Goal: Task Accomplishment & Management: Complete application form

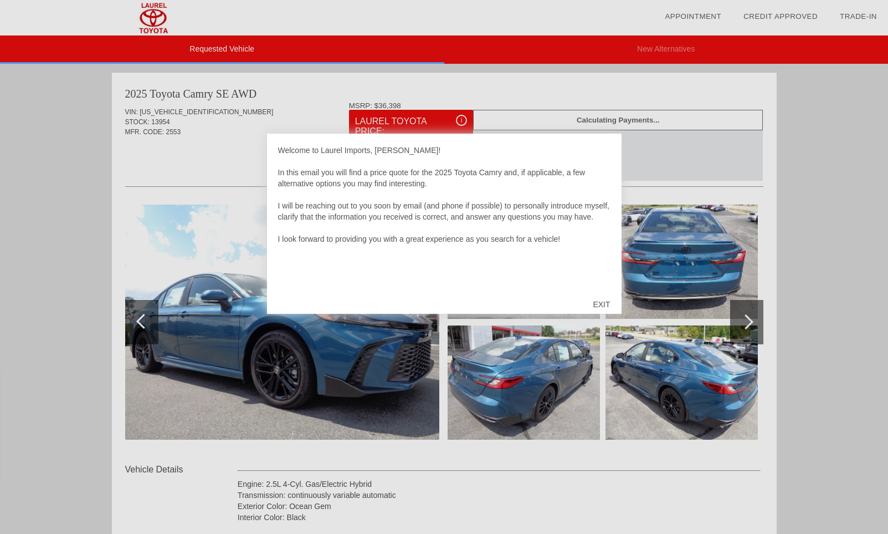
click at [602, 299] on div "EXIT" at bounding box center [601, 304] width 39 height 33
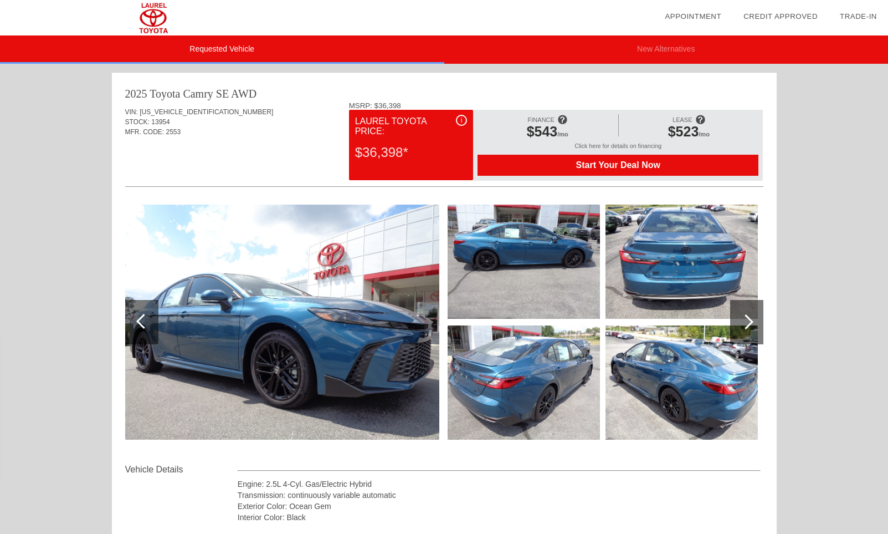
click at [744, 324] on div at bounding box center [746, 321] width 15 height 15
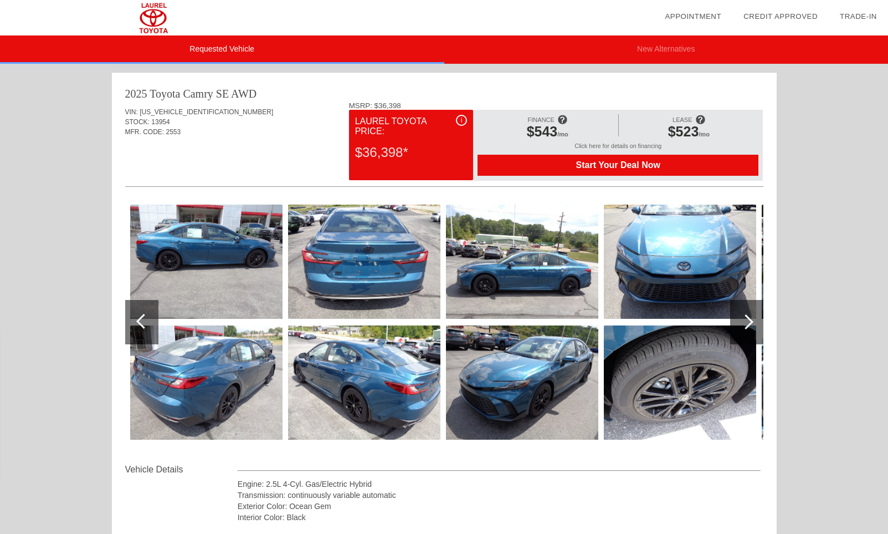
click at [746, 321] on div at bounding box center [746, 321] width 15 height 15
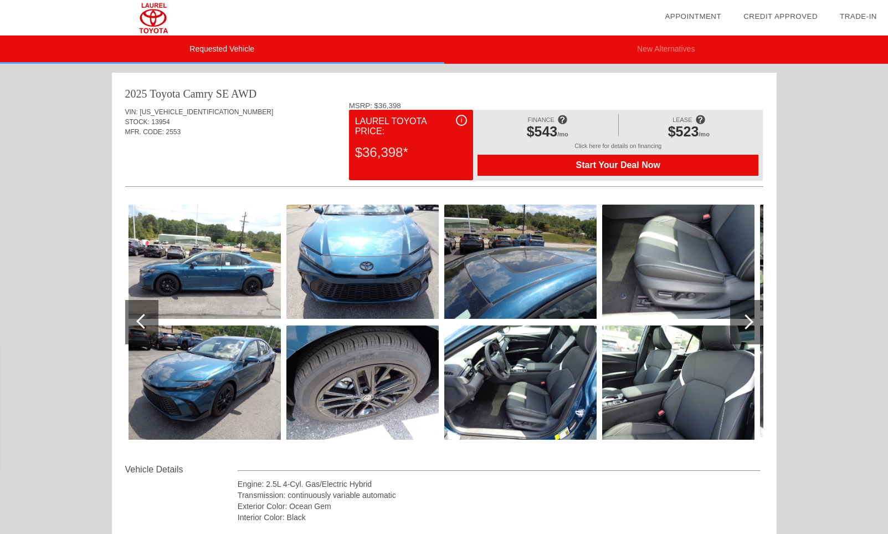
click at [746, 321] on div at bounding box center [746, 321] width 15 height 15
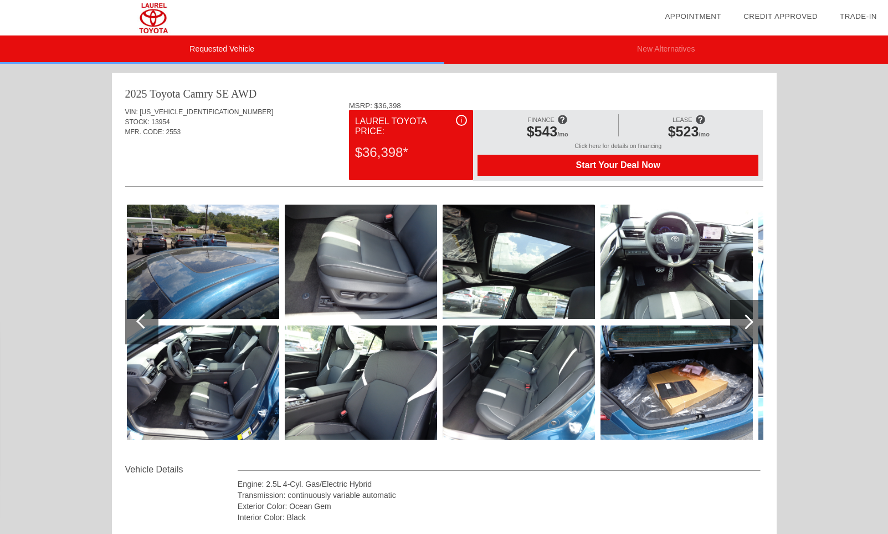
click at [493, 217] on img at bounding box center [519, 261] width 152 height 114
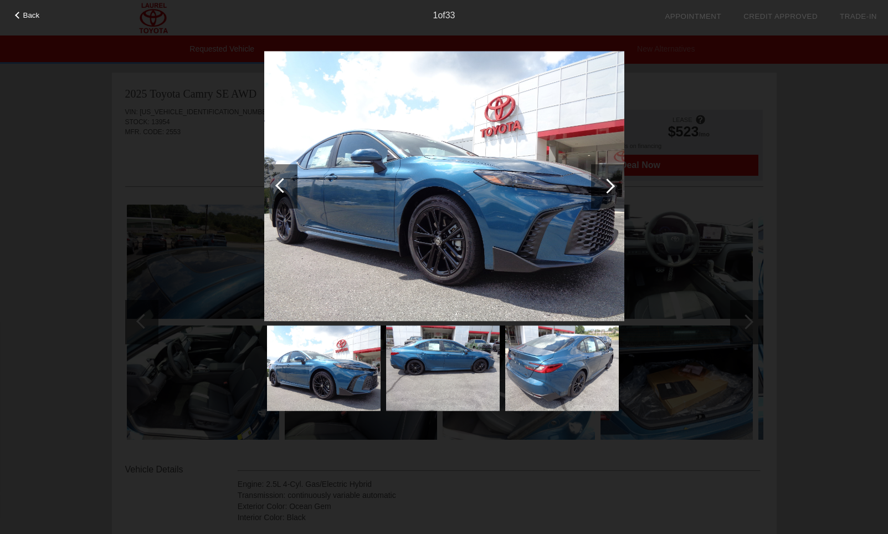
click at [605, 186] on div at bounding box center [607, 185] width 15 height 15
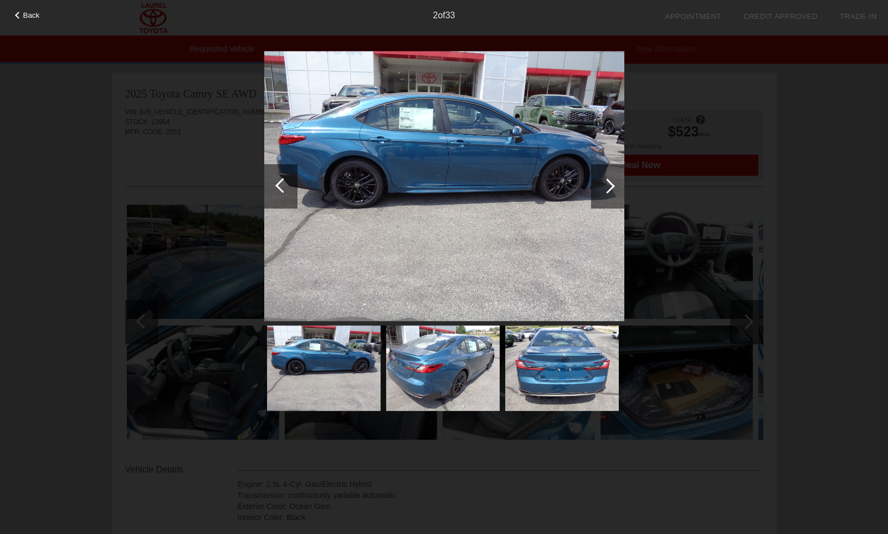
click at [605, 186] on div at bounding box center [607, 185] width 15 height 15
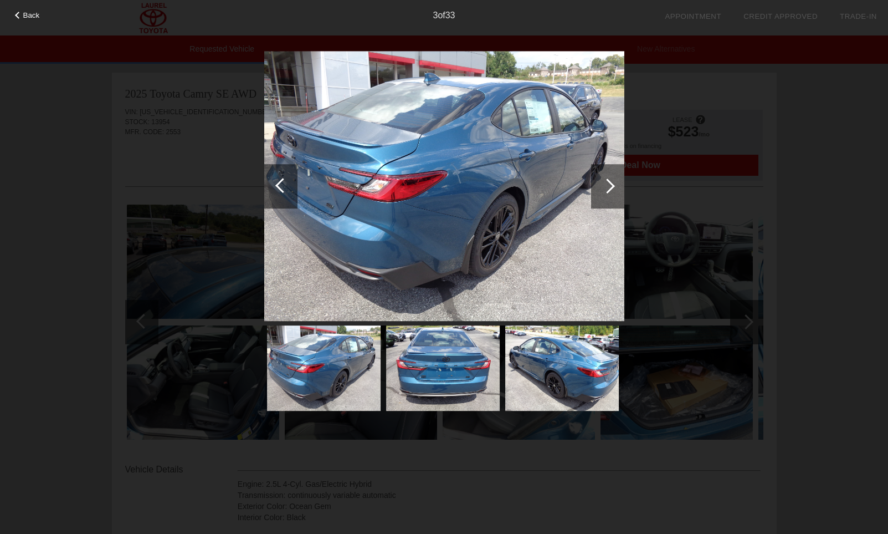
click at [605, 186] on div at bounding box center [607, 185] width 15 height 15
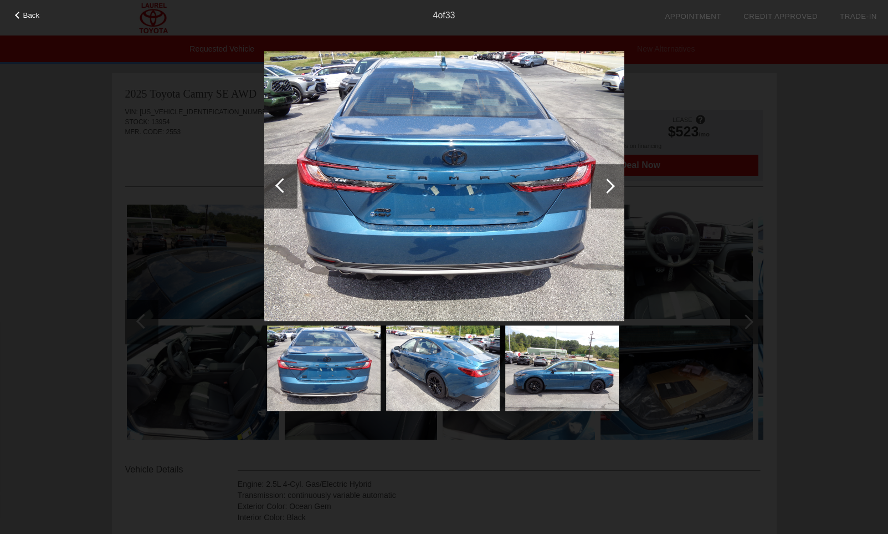
click at [605, 186] on div at bounding box center [607, 185] width 15 height 15
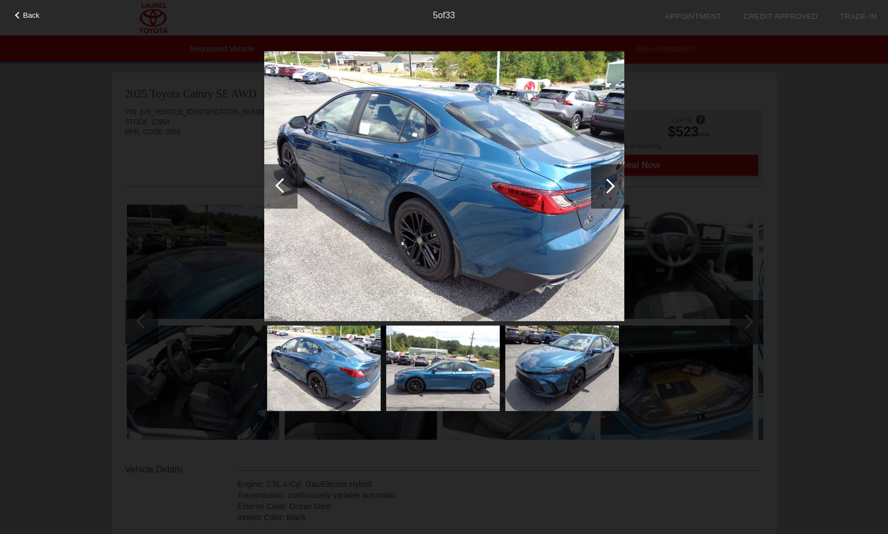
click at [605, 186] on div at bounding box center [607, 185] width 15 height 15
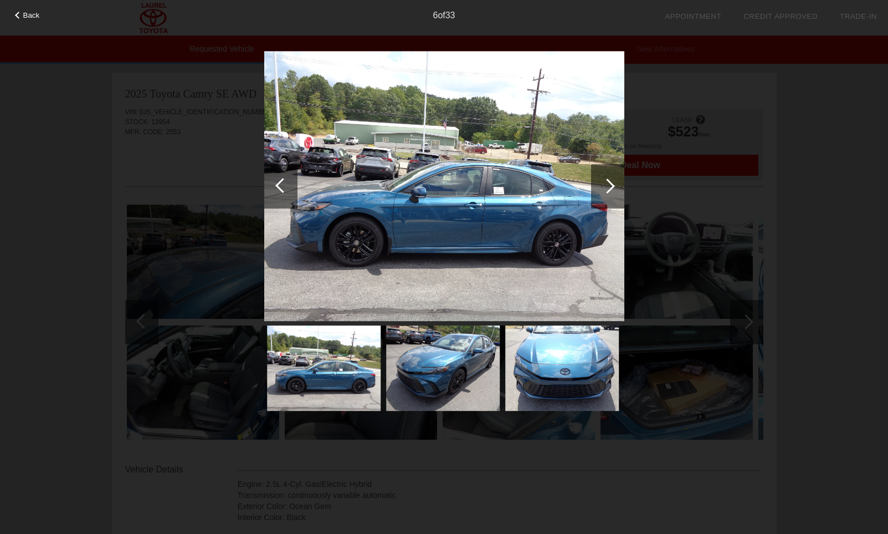
click at [605, 186] on div at bounding box center [607, 185] width 15 height 15
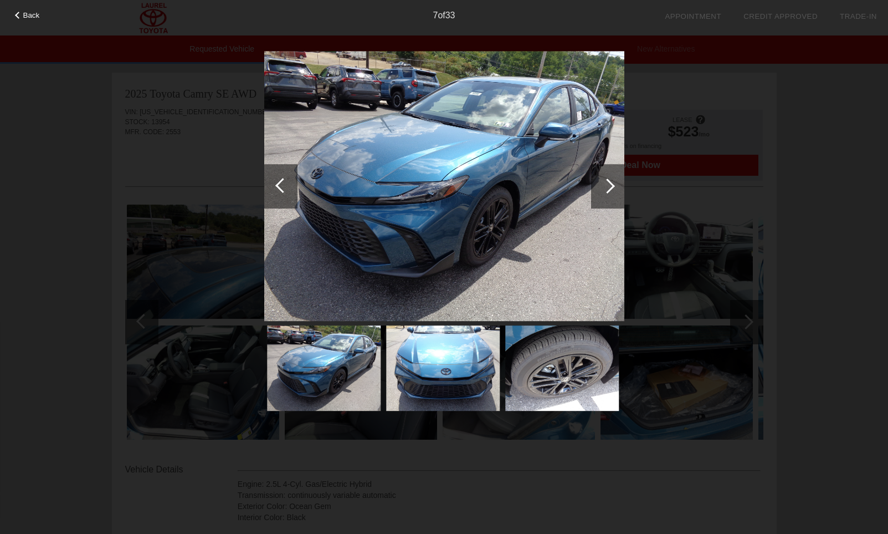
click at [605, 186] on div at bounding box center [607, 185] width 15 height 15
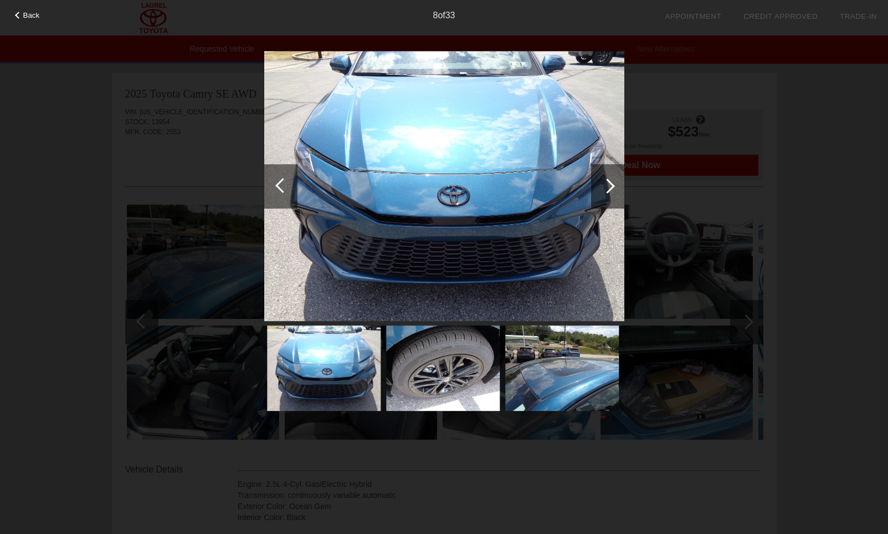
click at [605, 186] on div at bounding box center [607, 185] width 15 height 15
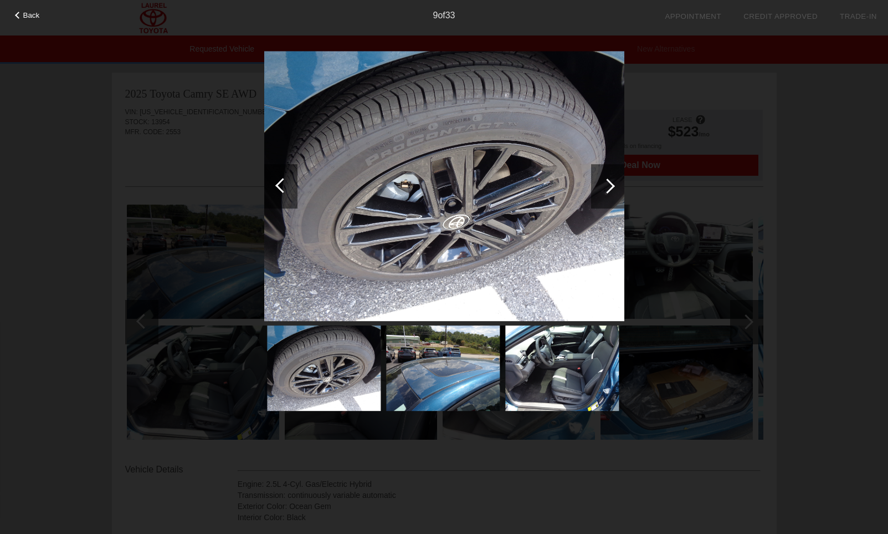
click at [605, 186] on div at bounding box center [607, 185] width 15 height 15
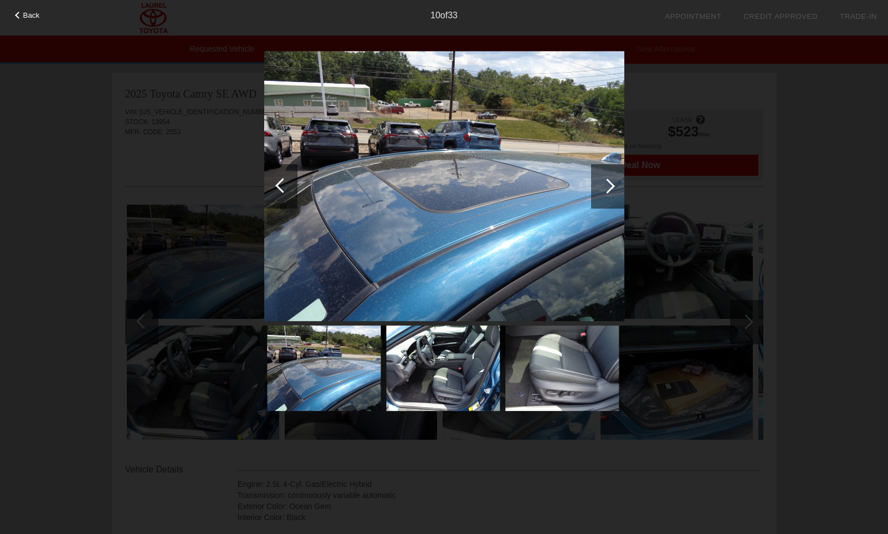
click at [607, 184] on div at bounding box center [607, 185] width 15 height 15
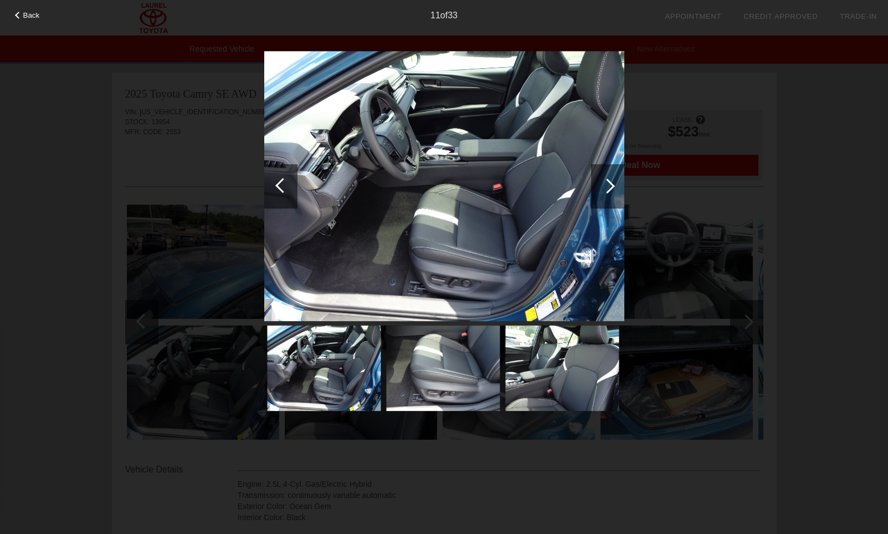
click at [610, 177] on div at bounding box center [607, 186] width 33 height 44
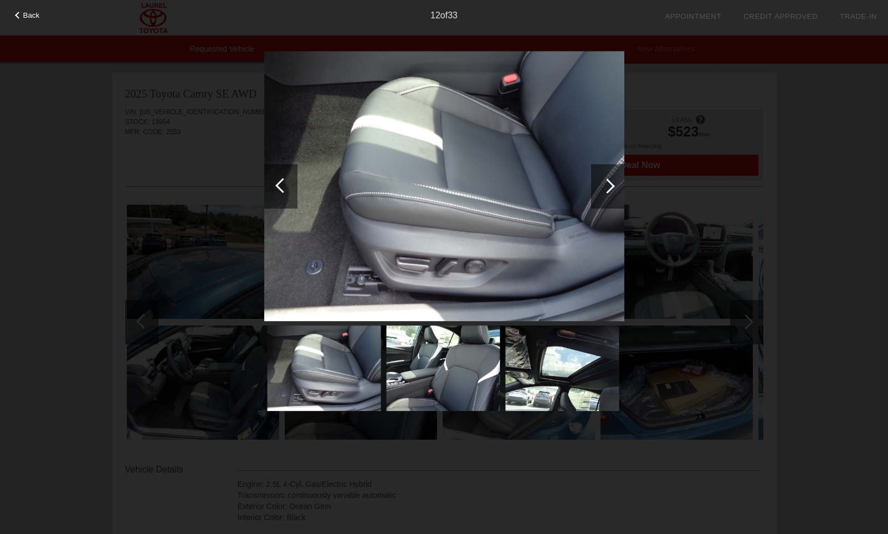
click at [610, 177] on div at bounding box center [607, 186] width 33 height 44
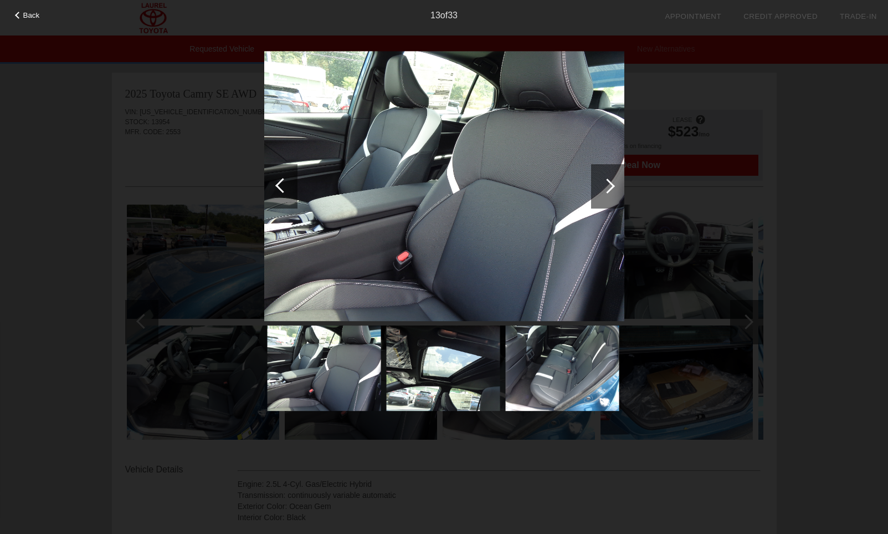
click at [610, 177] on div at bounding box center [607, 186] width 33 height 44
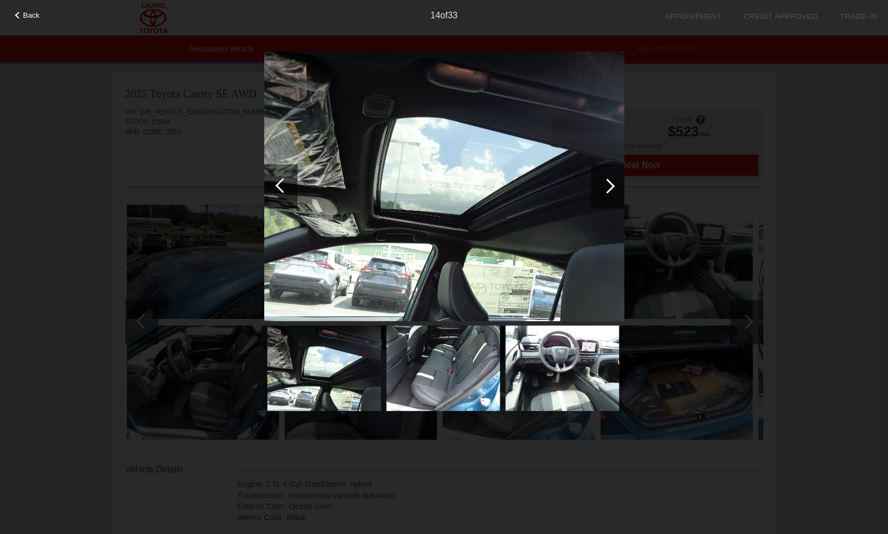
click at [610, 177] on div at bounding box center [607, 186] width 33 height 44
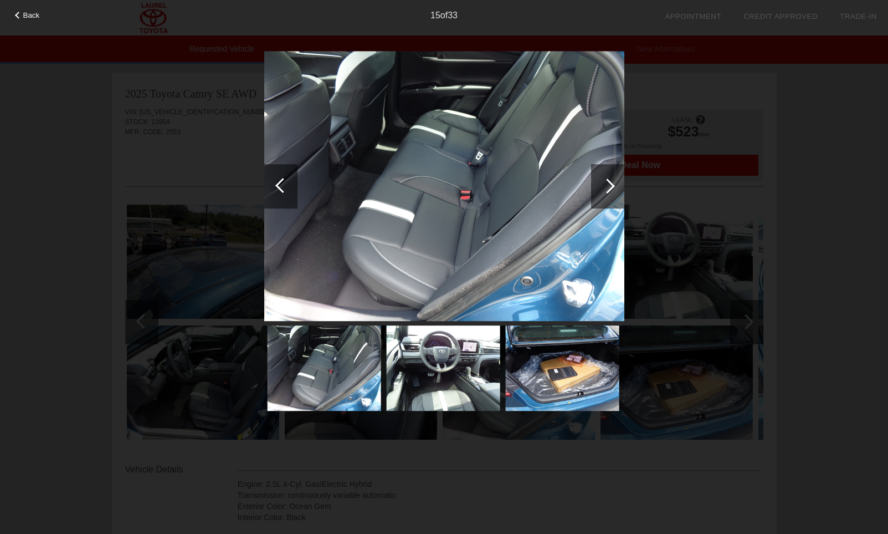
click at [604, 167] on div at bounding box center [607, 186] width 33 height 44
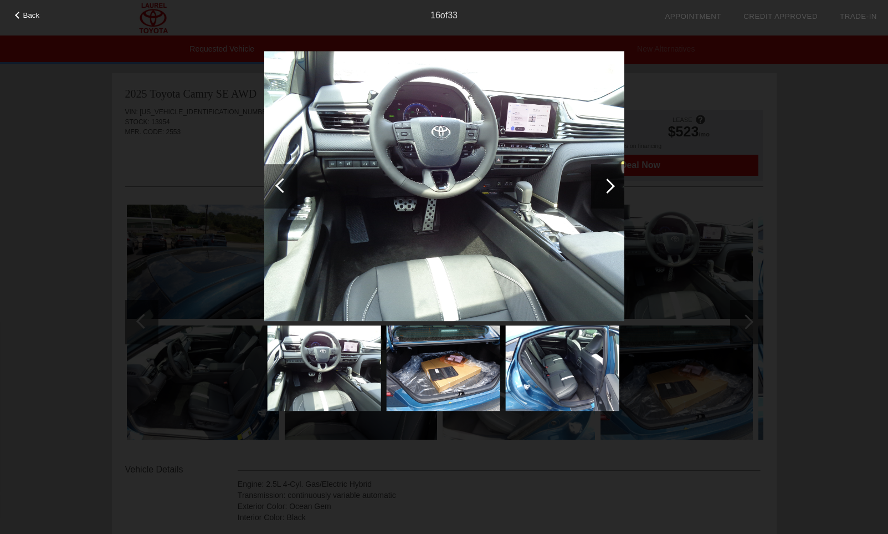
click at [604, 167] on div at bounding box center [607, 186] width 33 height 44
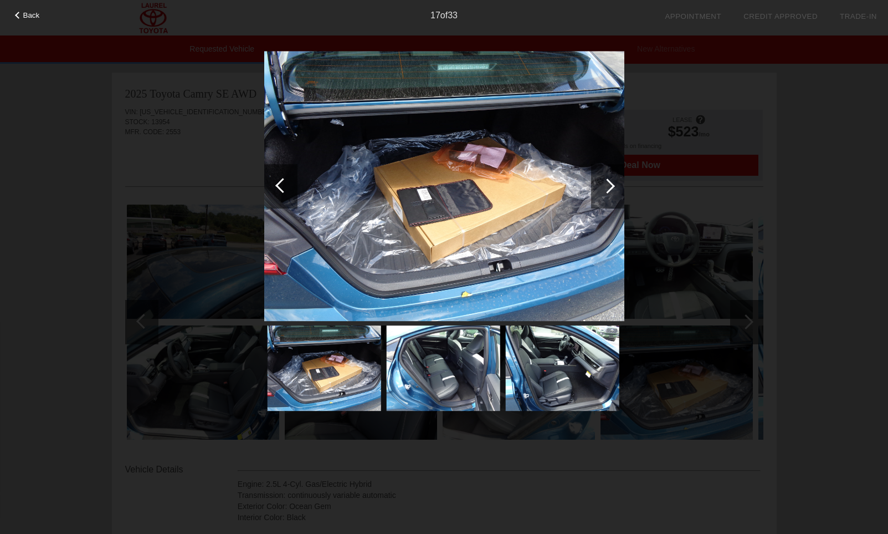
click at [604, 167] on div at bounding box center [607, 186] width 33 height 44
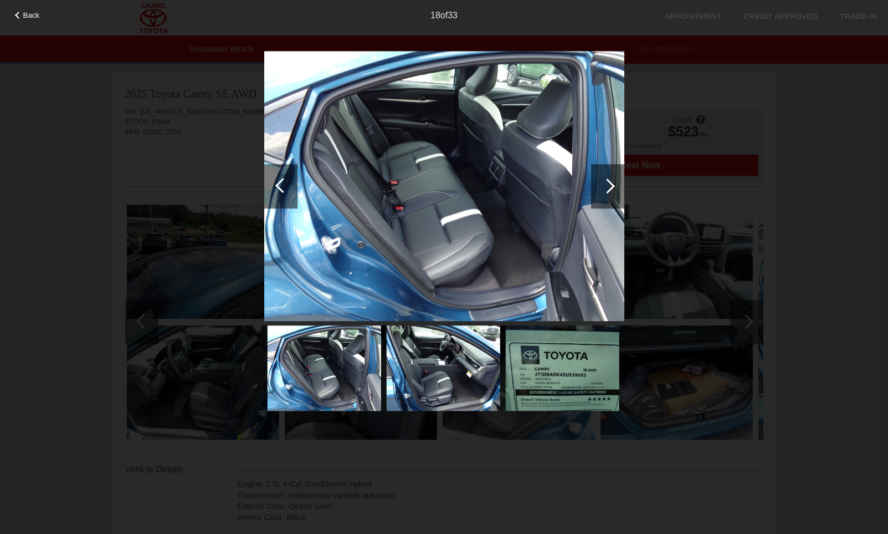
click at [604, 167] on div at bounding box center [607, 186] width 33 height 44
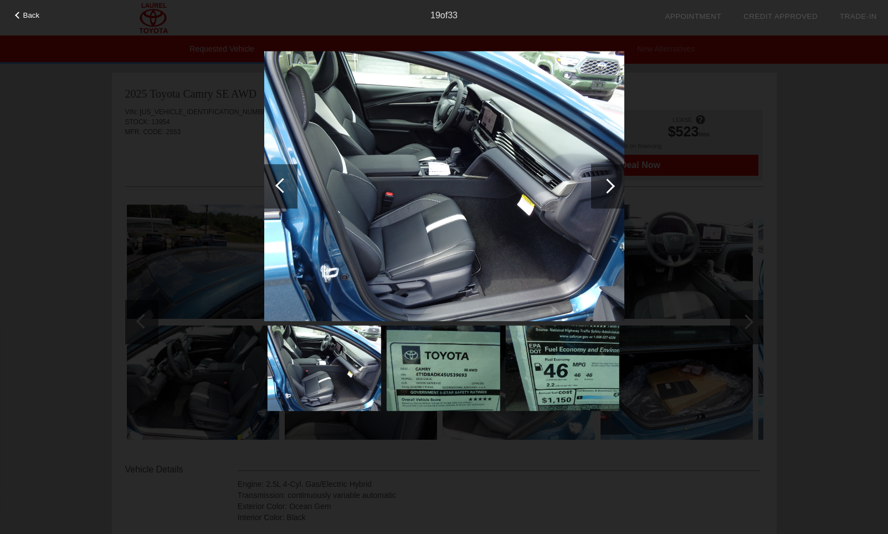
click at [604, 167] on div at bounding box center [607, 186] width 33 height 44
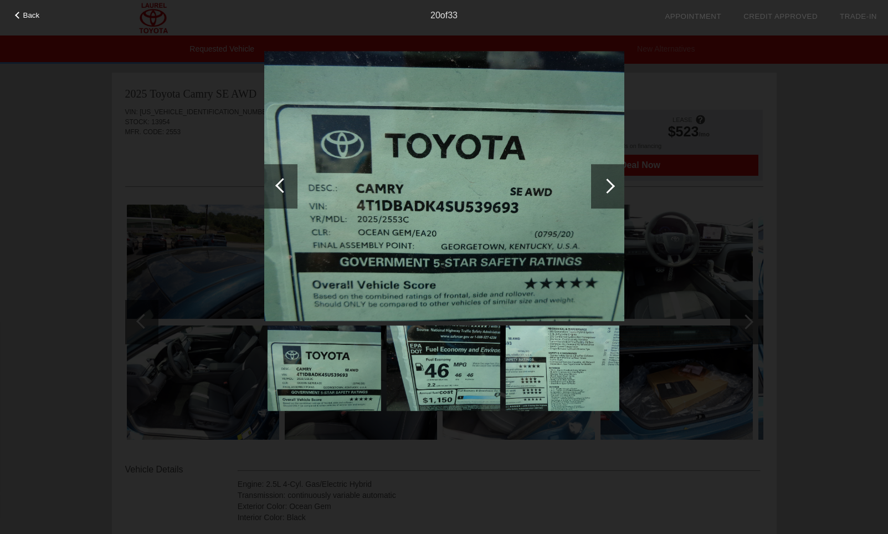
click at [604, 167] on div at bounding box center [607, 186] width 33 height 44
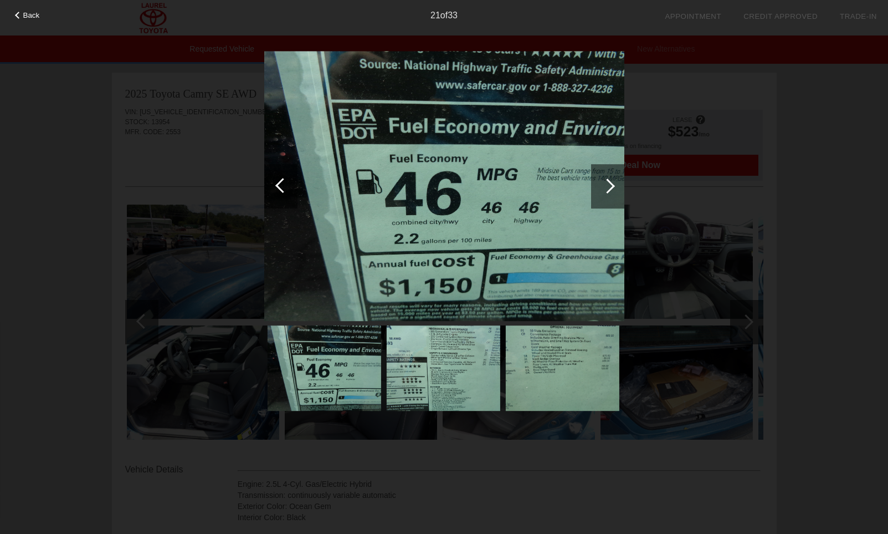
click at [604, 167] on div at bounding box center [607, 186] width 33 height 44
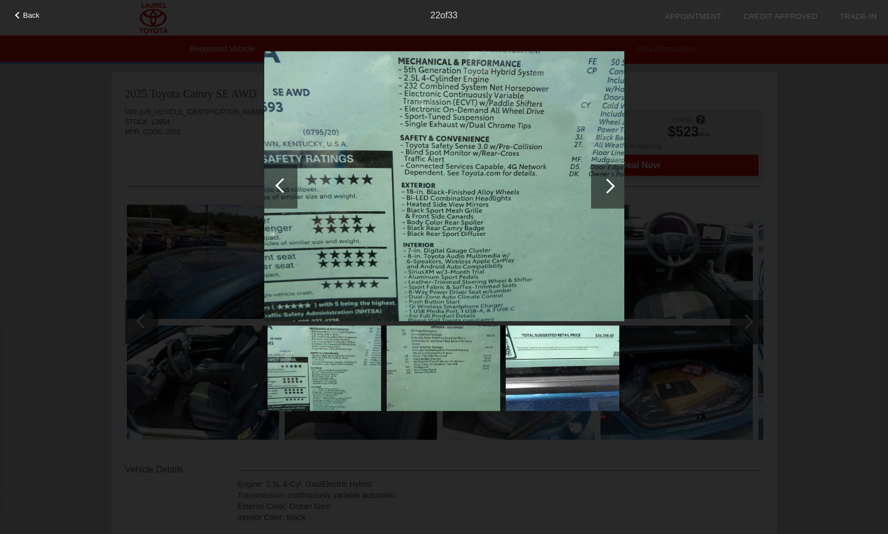
click at [604, 167] on div at bounding box center [607, 186] width 33 height 44
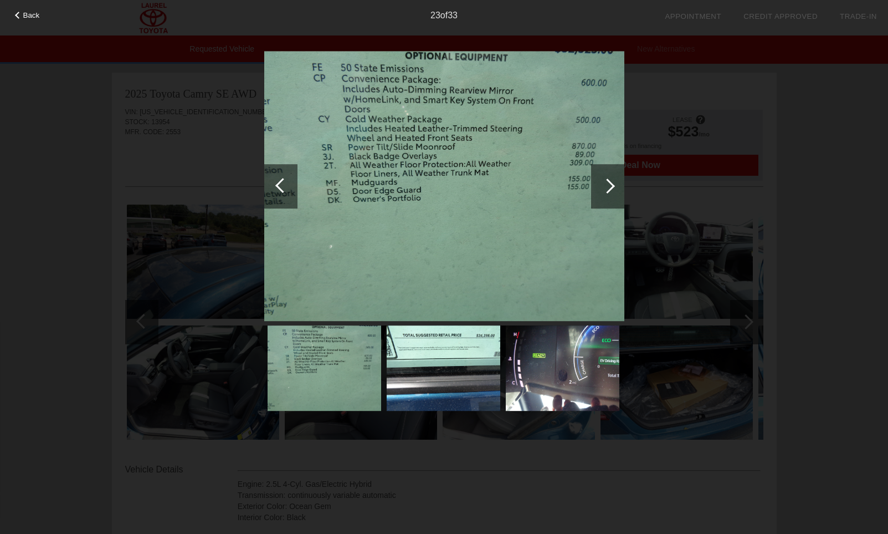
click at [604, 167] on div at bounding box center [607, 186] width 33 height 44
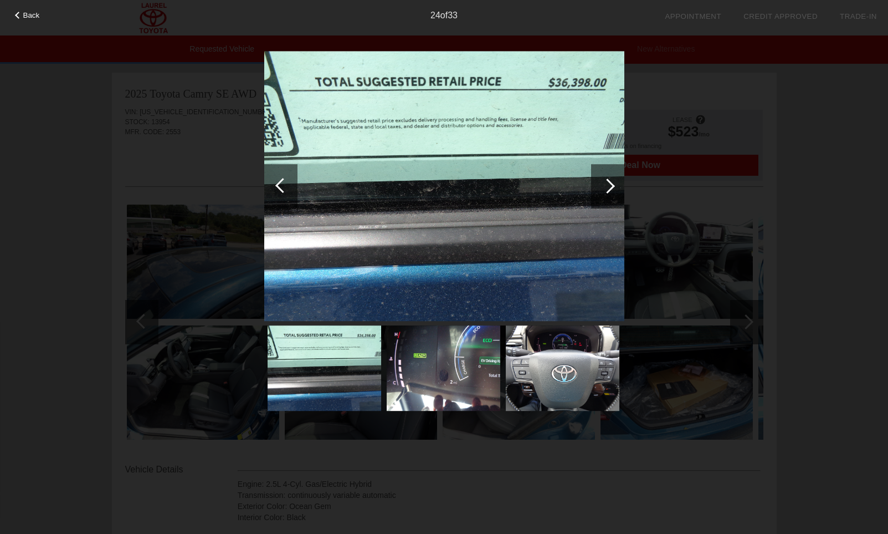
click at [604, 167] on div at bounding box center [607, 186] width 33 height 44
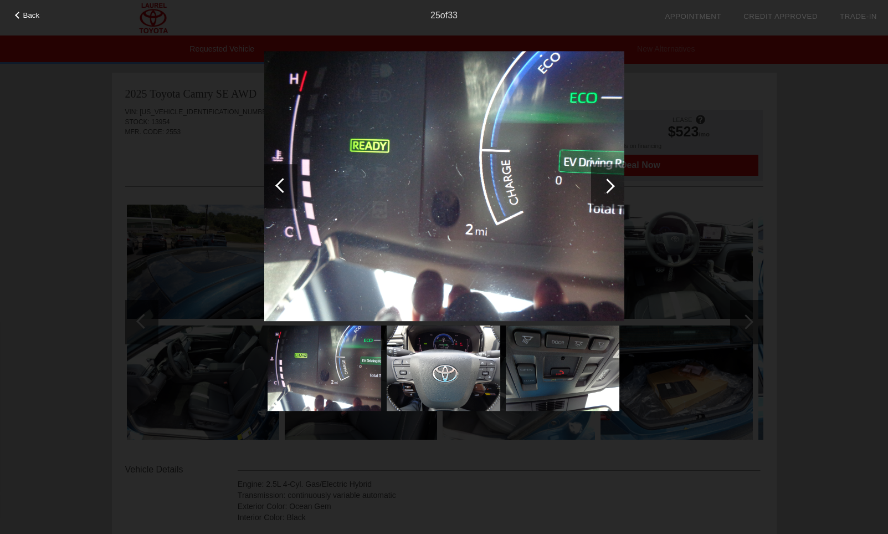
click at [604, 167] on div at bounding box center [607, 186] width 33 height 44
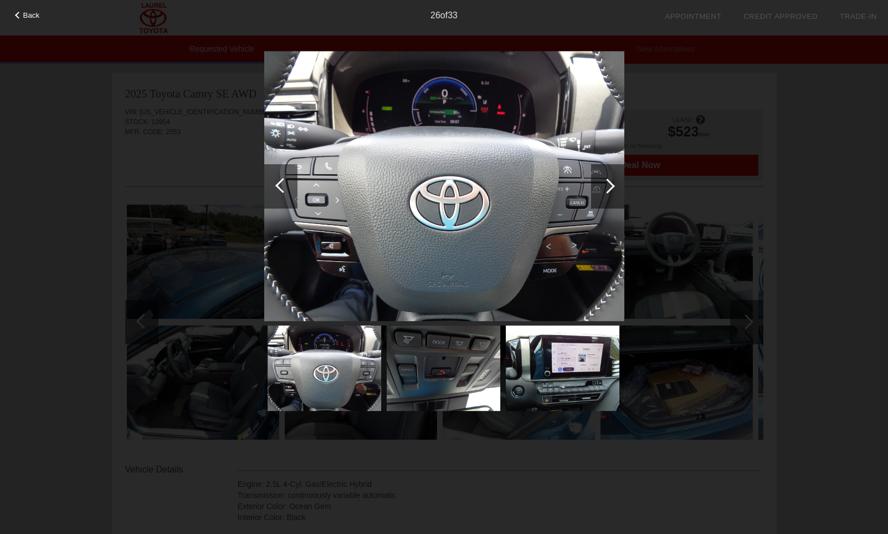
click at [604, 167] on div at bounding box center [607, 186] width 33 height 44
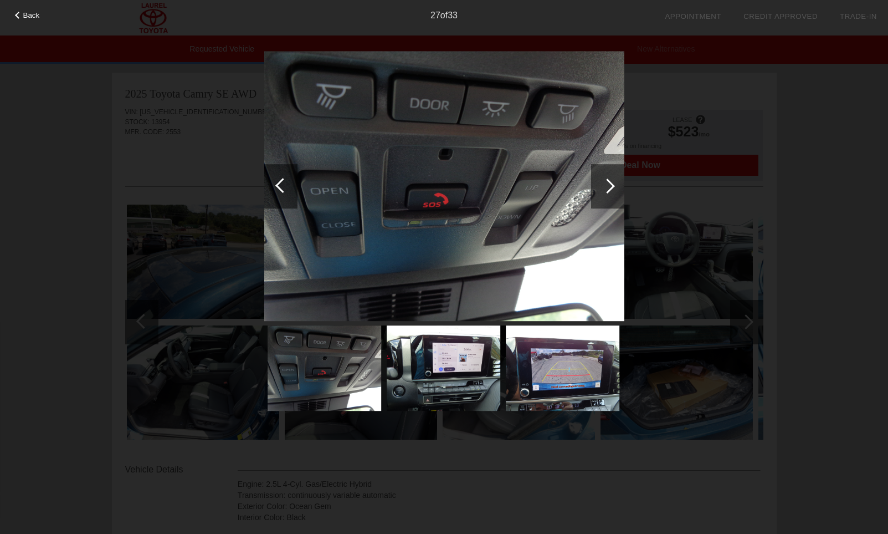
click at [604, 167] on div at bounding box center [607, 186] width 33 height 44
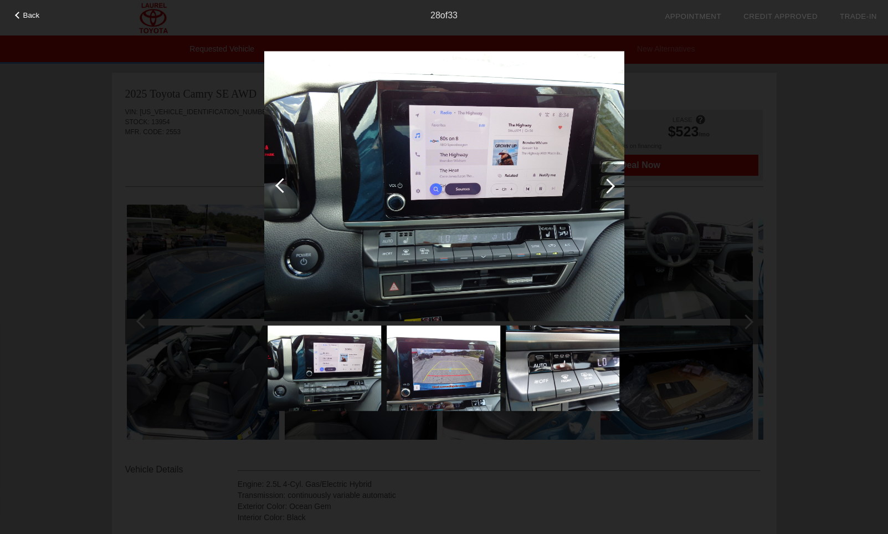
click at [604, 167] on div at bounding box center [607, 186] width 33 height 44
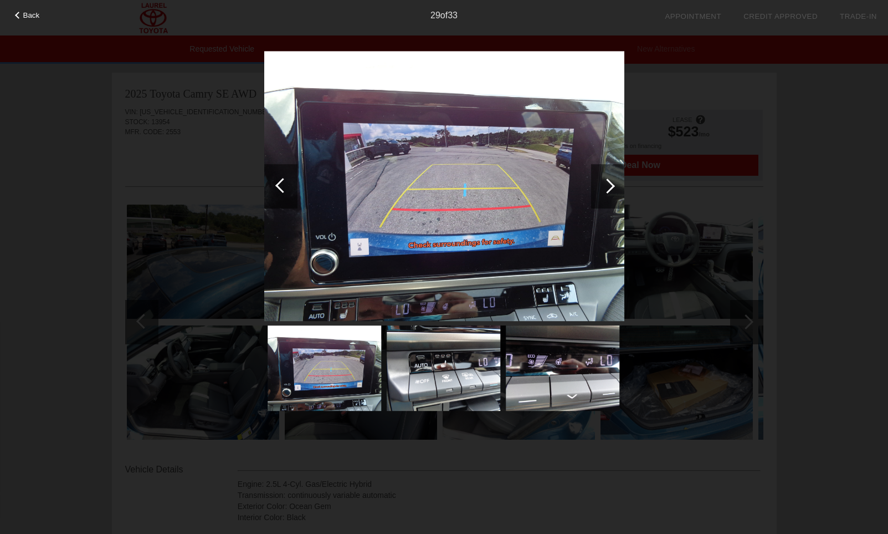
click at [604, 167] on div at bounding box center [607, 186] width 33 height 44
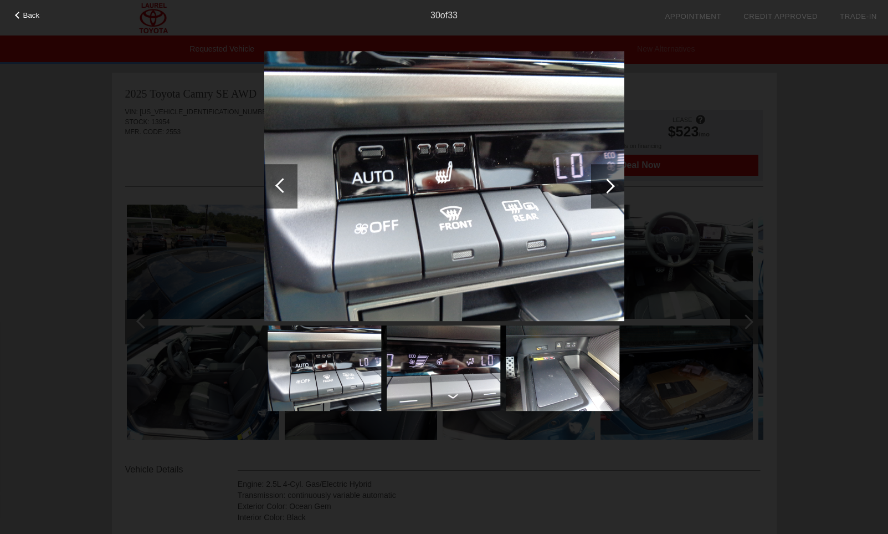
click at [604, 167] on div at bounding box center [607, 186] width 33 height 44
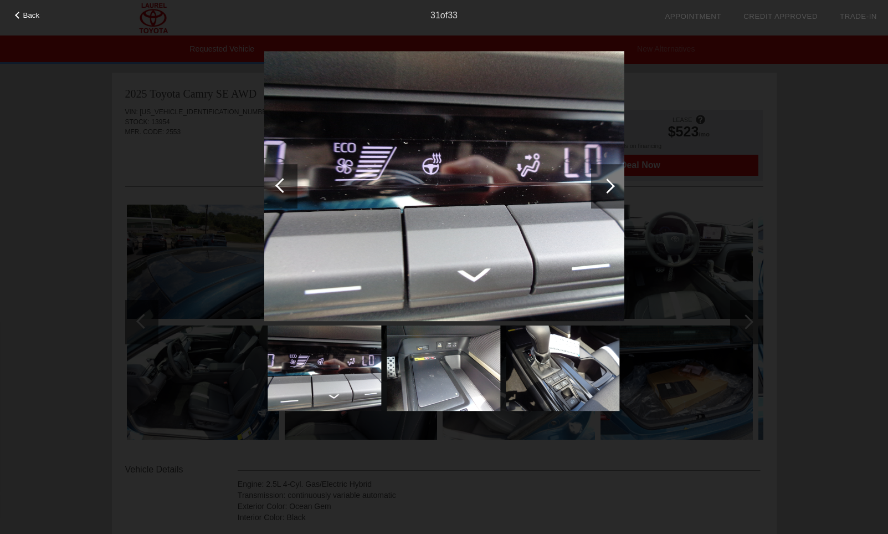
click at [604, 167] on div at bounding box center [607, 186] width 33 height 44
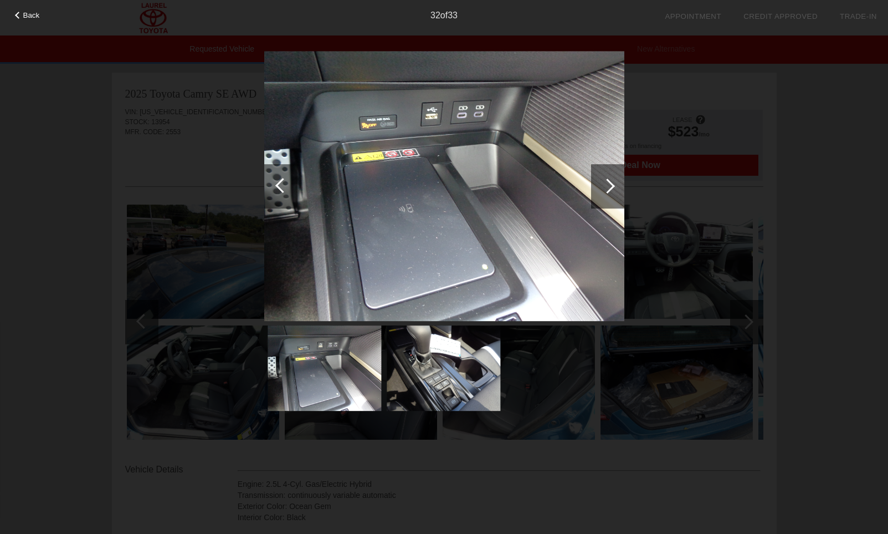
click at [604, 167] on div at bounding box center [607, 186] width 33 height 44
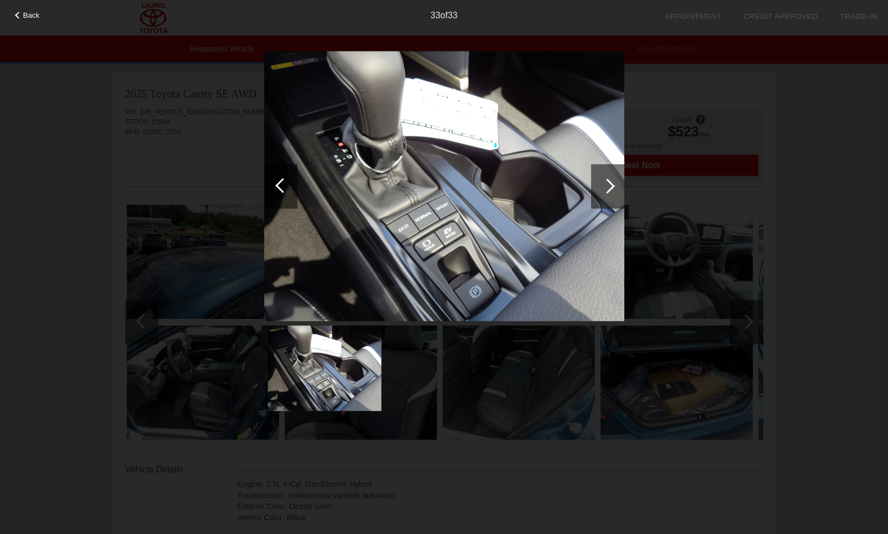
click at [604, 167] on div at bounding box center [607, 186] width 33 height 44
click at [616, 209] on img at bounding box center [444, 186] width 360 height 270
click at [612, 190] on div at bounding box center [607, 186] width 33 height 44
click at [811, 170] on div "Back 33 of 33" at bounding box center [444, 267] width 888 height 534
